Goal: Information Seeking & Learning: Check status

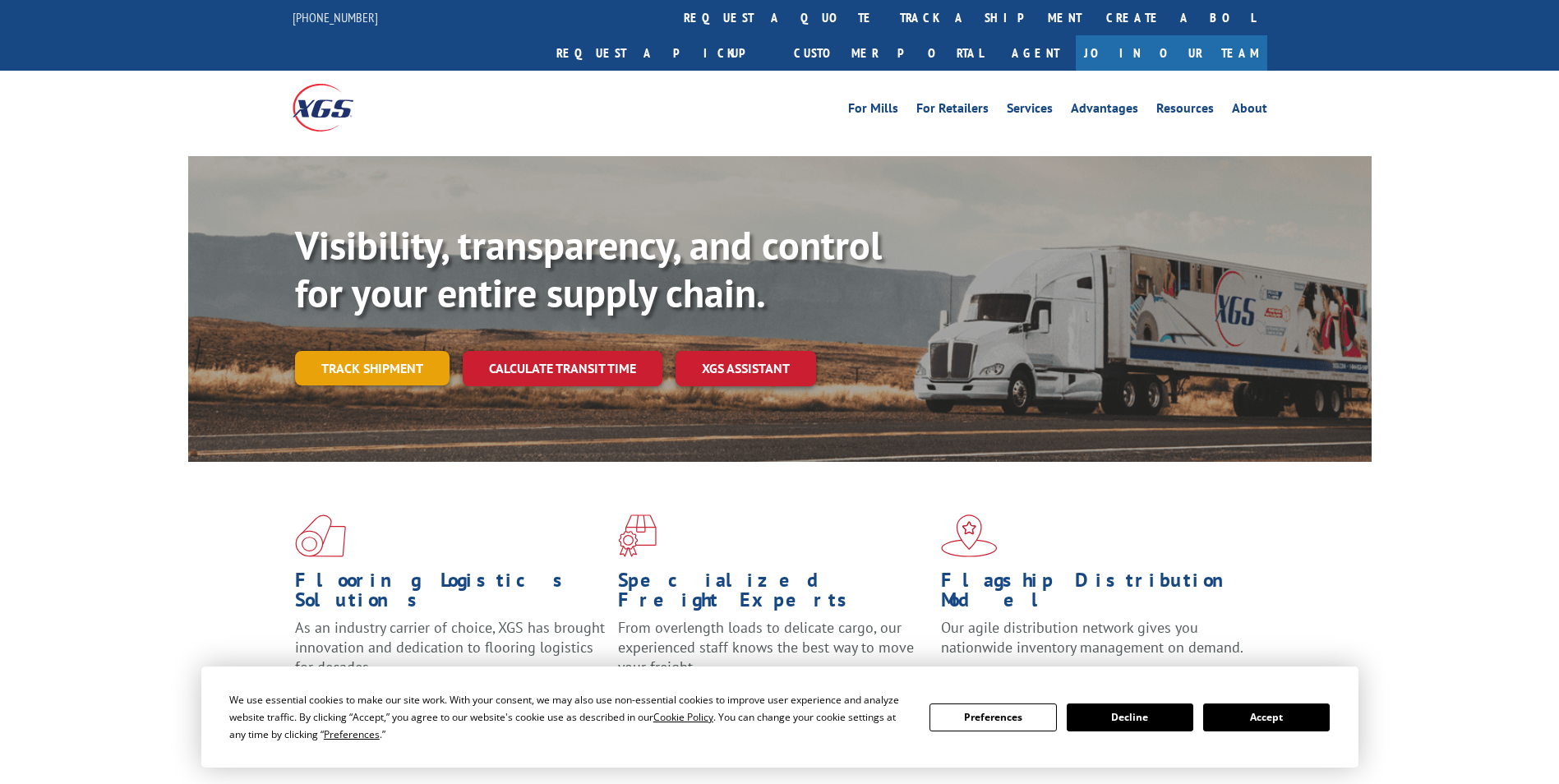
click at [322, 351] on link "Track shipment" at bounding box center [372, 368] width 154 height 35
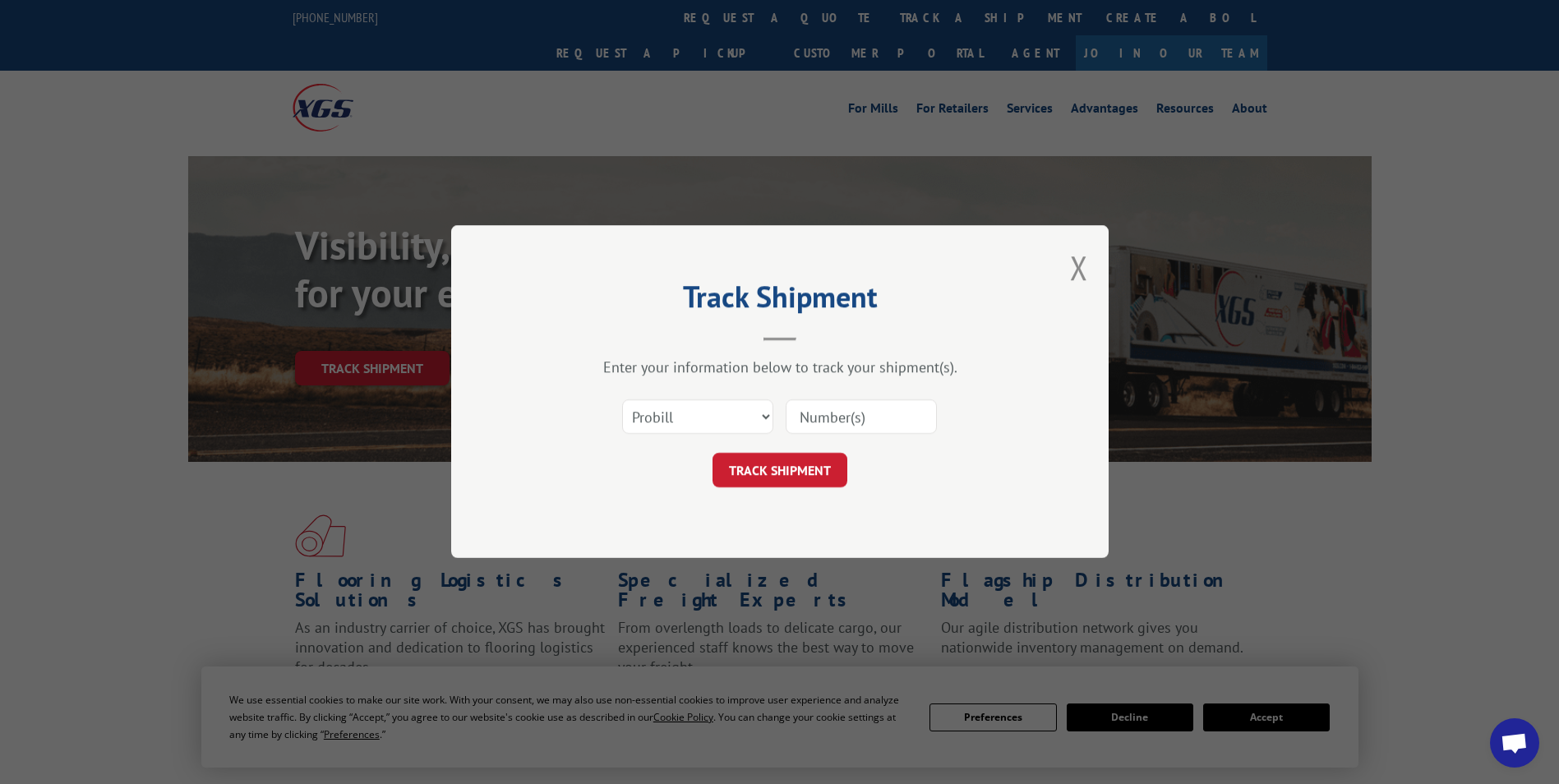
click at [810, 425] on input at bounding box center [860, 417] width 152 height 35
type input "2874309"
click at [797, 461] on button "TRACK SHIPMENT" at bounding box center [780, 471] width 135 height 35
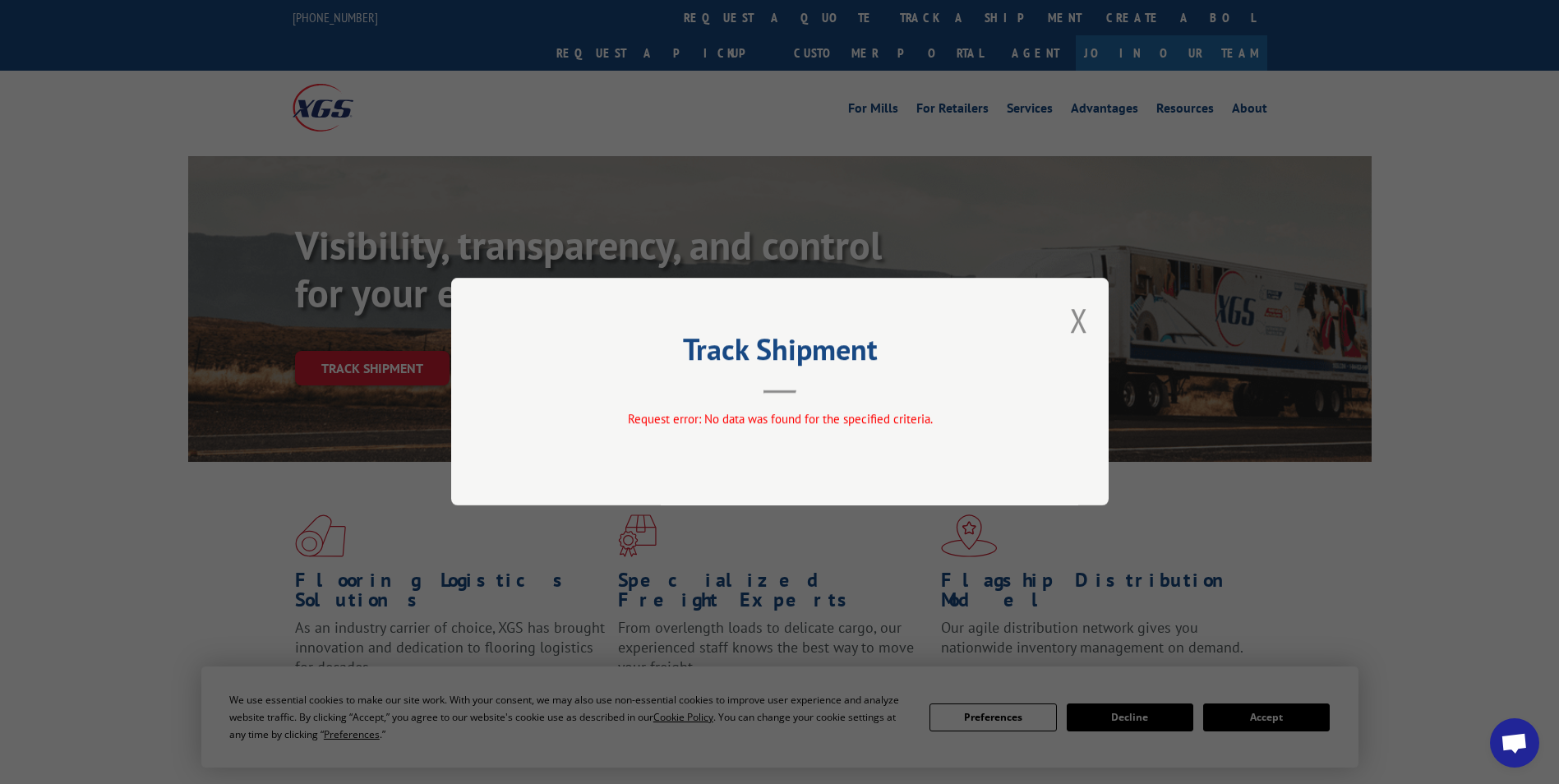
click at [860, 340] on h2 "Track Shipment" at bounding box center [780, 353] width 493 height 31
click at [1069, 319] on div "Track Shipment Request error: No data was found for the specified criteria." at bounding box center [780, 392] width 657 height 228
click at [878, 383] on header "Track Shipment" at bounding box center [780, 365] width 493 height 56
drag, startPoint x: 776, startPoint y: 392, endPoint x: 792, endPoint y: 359, distance: 36.7
click at [777, 391] on hr at bounding box center [780, 392] width 33 height 3
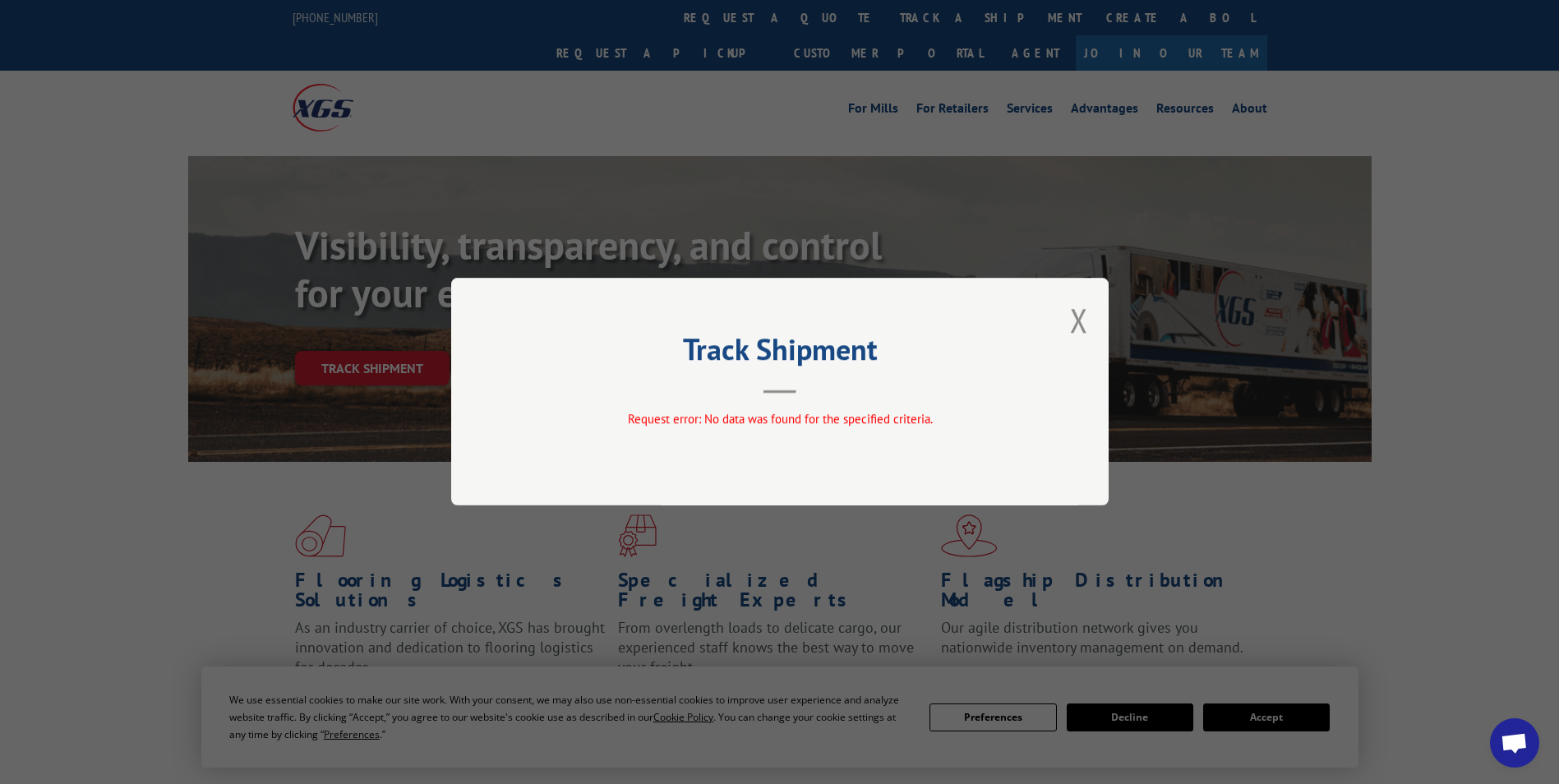
drag, startPoint x: 793, startPoint y: 358, endPoint x: 907, endPoint y: 323, distance: 119.3
click at [794, 358] on h2 "Track Shipment" at bounding box center [780, 353] width 493 height 31
click at [1079, 312] on button "Close modal" at bounding box center [1078, 320] width 18 height 43
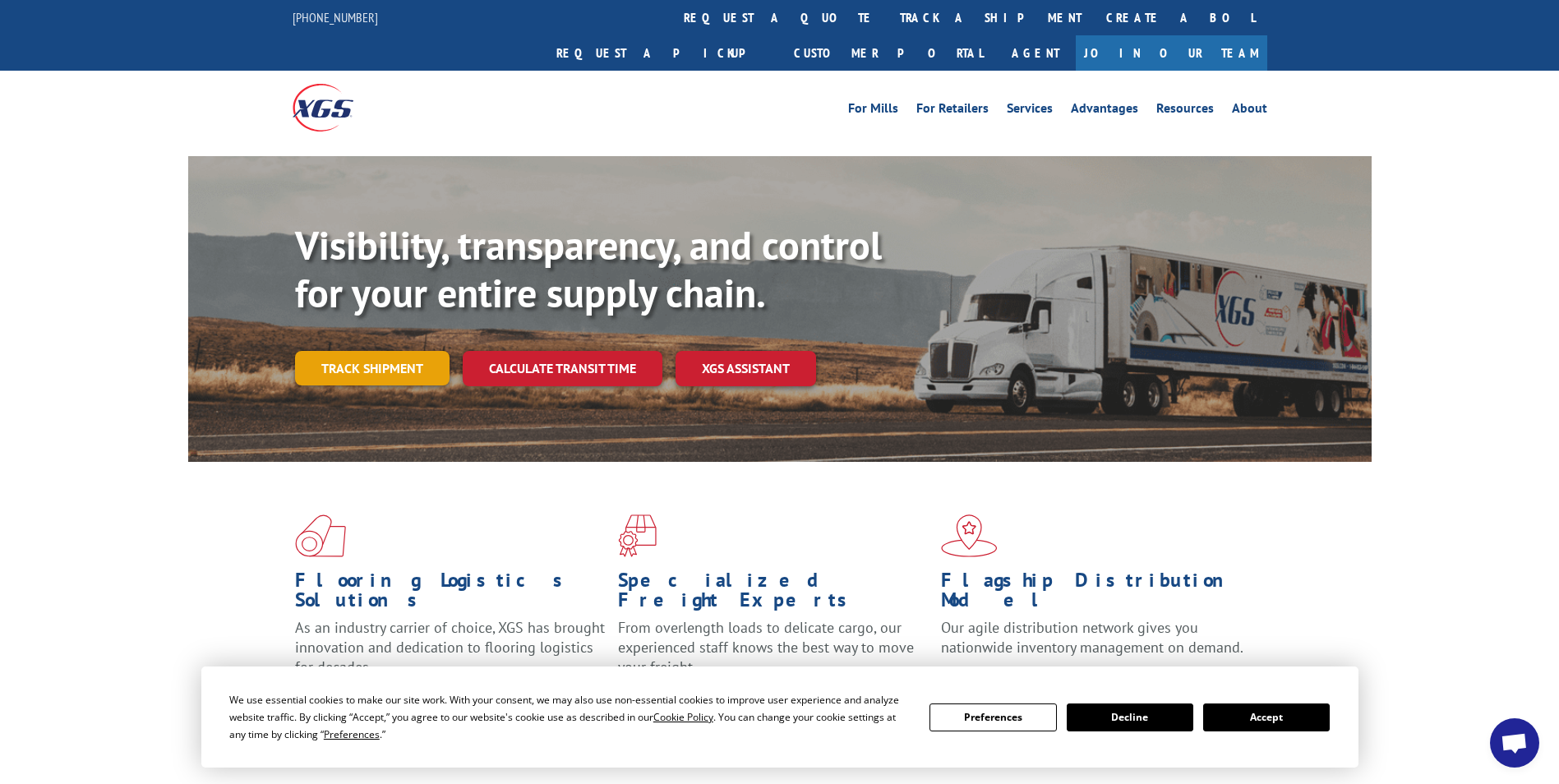
drag, startPoint x: 362, startPoint y: 342, endPoint x: 376, endPoint y: 338, distance: 14.6
click at [363, 351] on link "Track shipment" at bounding box center [372, 368] width 154 height 35
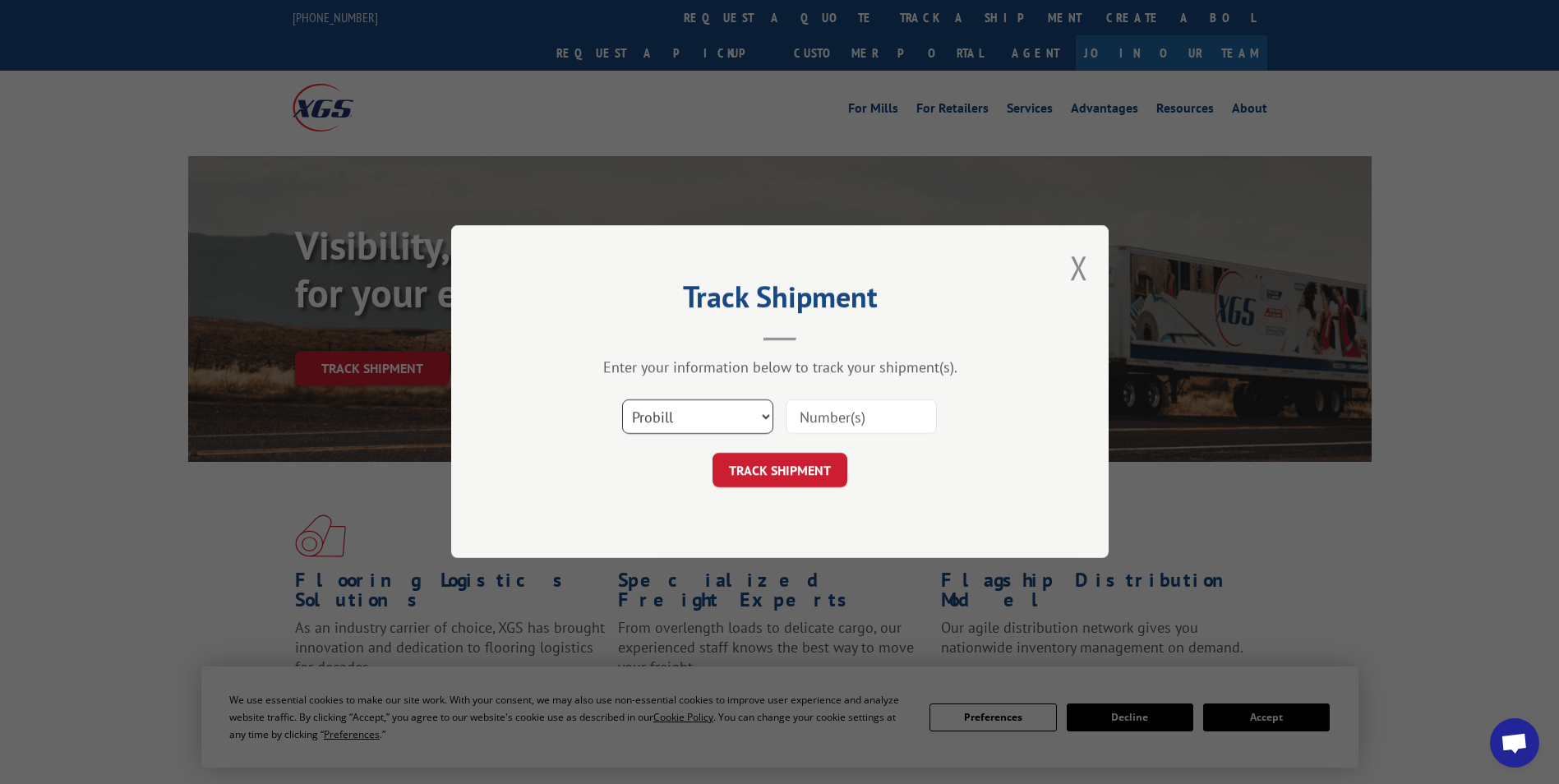
drag, startPoint x: 677, startPoint y: 422, endPoint x: 681, endPoint y: 435, distance: 13.6
click at [677, 422] on select "Select category... Probill BOL PO" at bounding box center [698, 417] width 152 height 35
select select "bol"
click at [622, 400] on select "Select category... Probill BOL PO" at bounding box center [698, 417] width 152 height 35
click at [888, 408] on input at bounding box center [860, 417] width 152 height 35
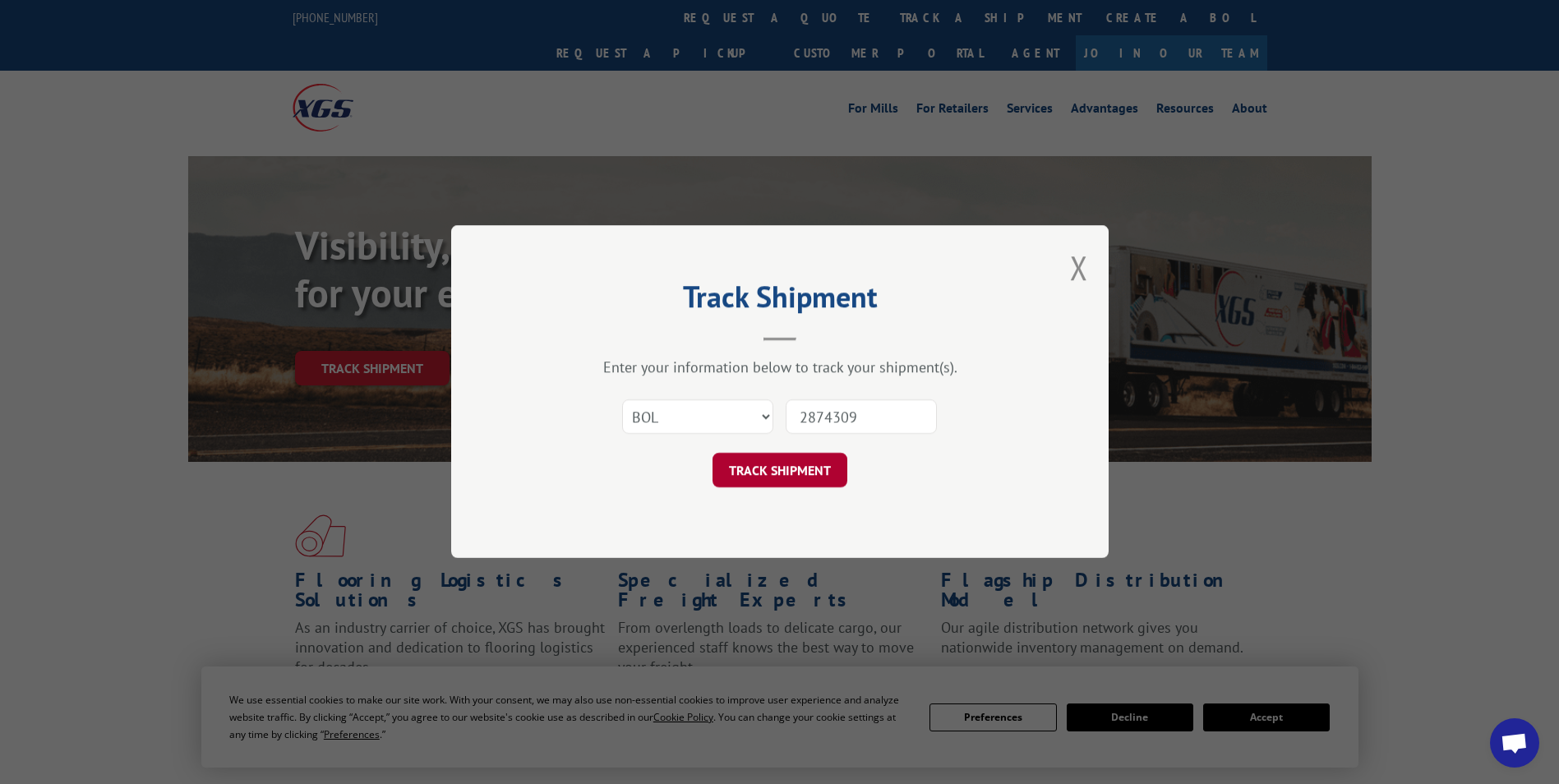
type input "2874309"
click at [780, 457] on button "TRACK SHIPMENT" at bounding box center [780, 471] width 135 height 35
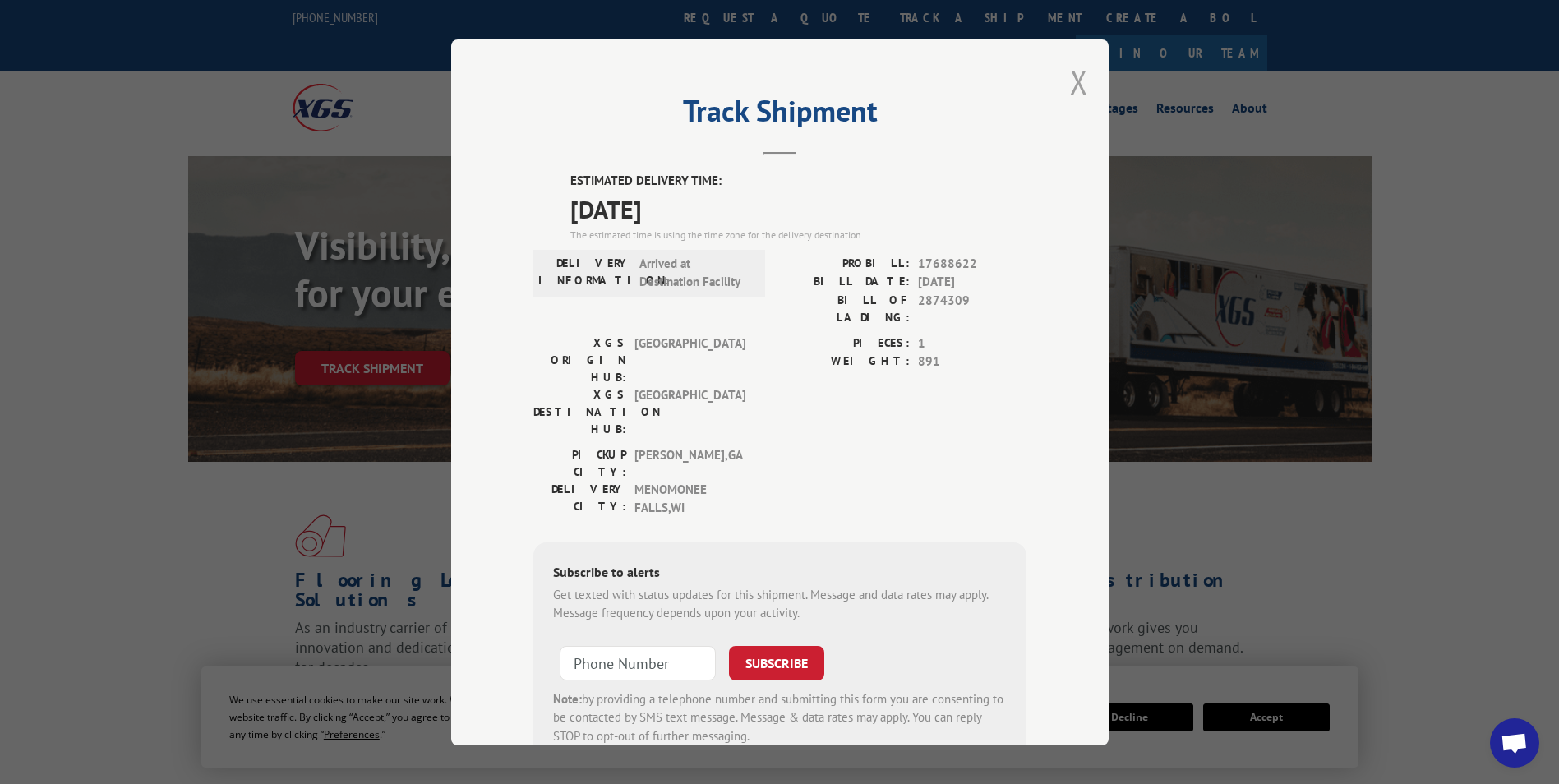
click at [1081, 77] on button "Close modal" at bounding box center [1078, 82] width 18 height 43
